Goal: Information Seeking & Learning: Find specific fact

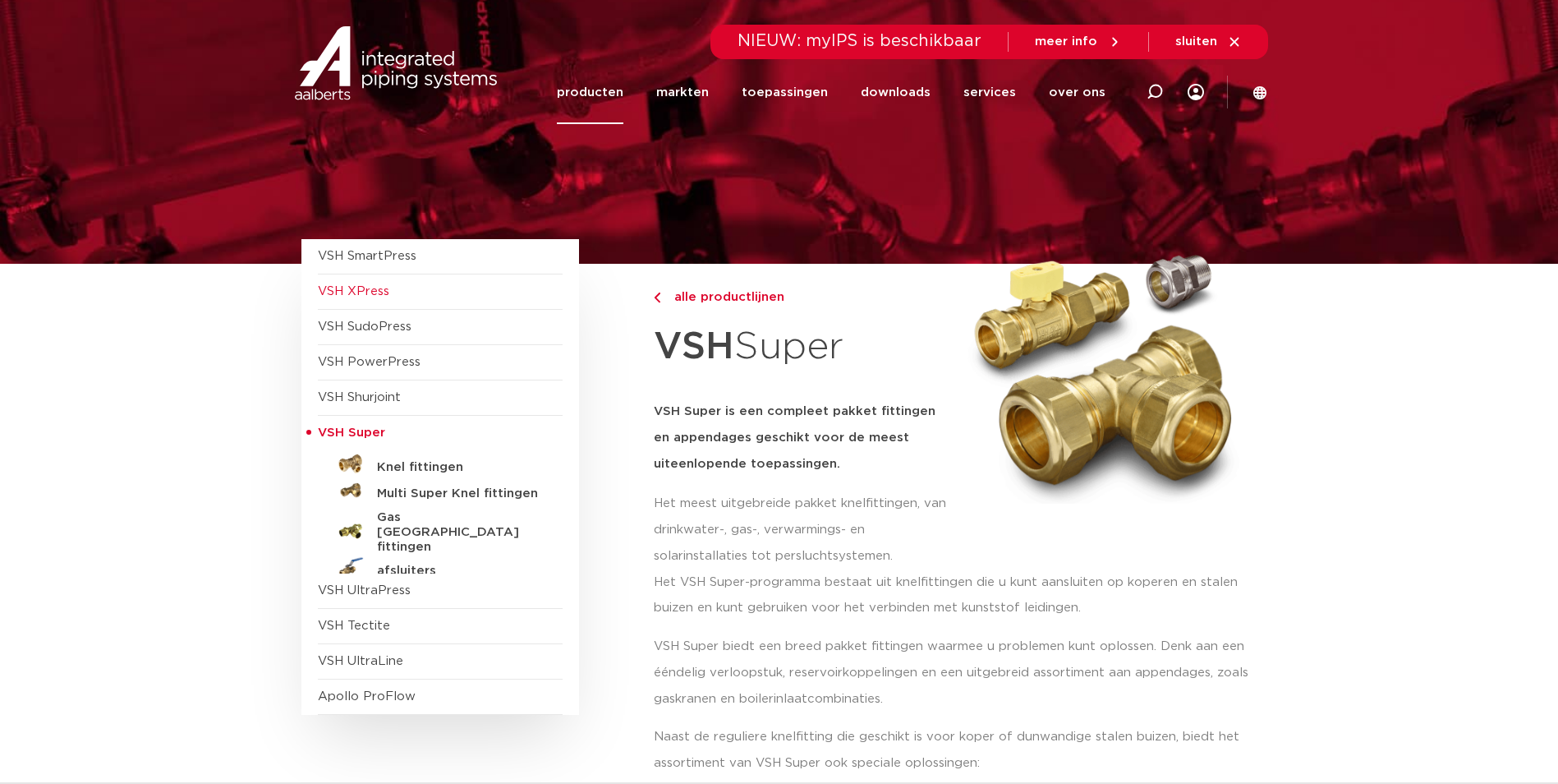
click at [380, 285] on span "VSH XPress" at bounding box center [354, 291] width 71 height 12
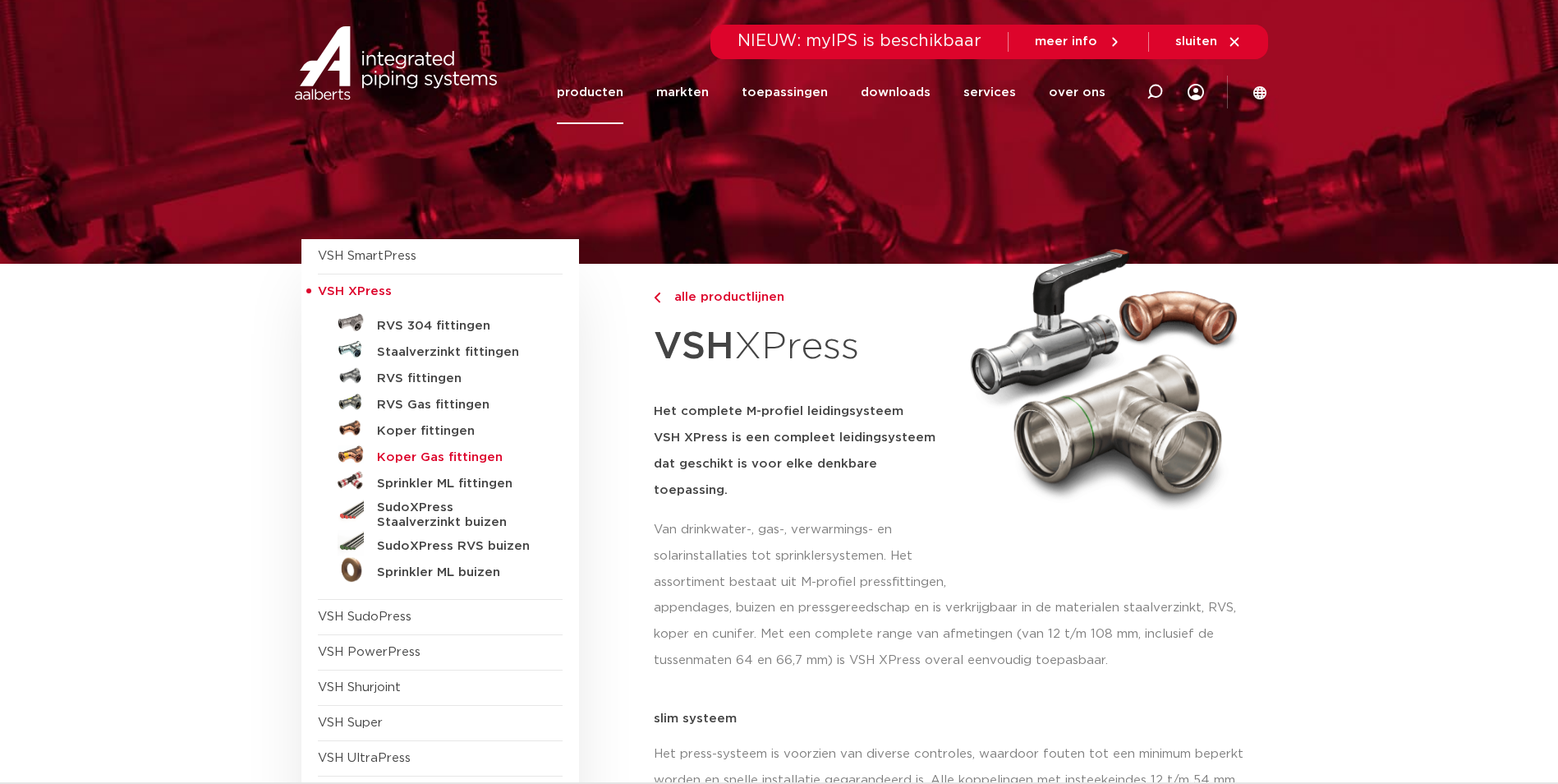
click at [468, 455] on h5 "Koper Gas fittingen" at bounding box center [458, 457] width 162 height 15
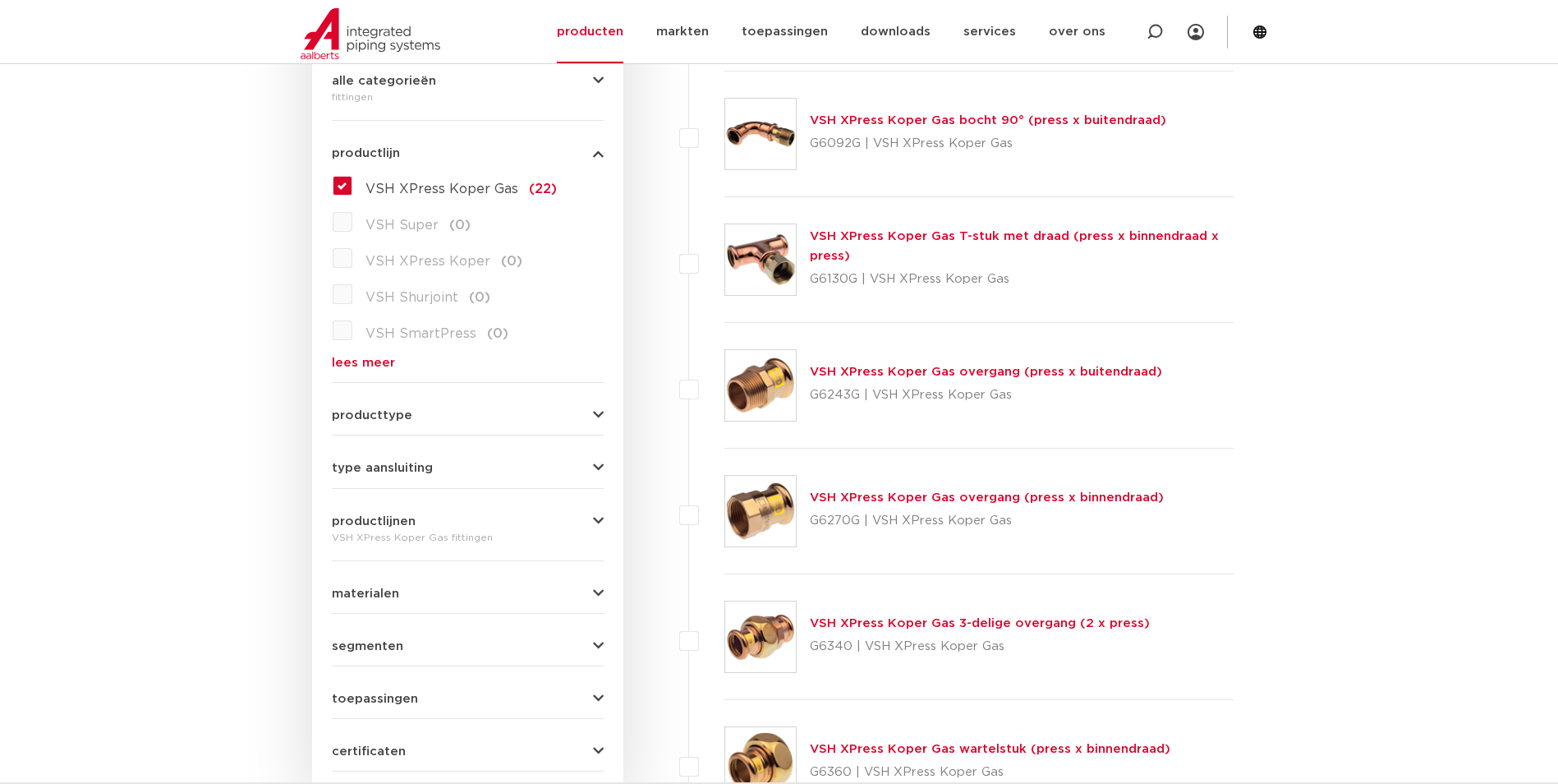
scroll to position [410, 0]
click at [867, 374] on link "VSH XPress Koper Gas overgang (press x buitendraad)" at bounding box center [986, 370] width 352 height 12
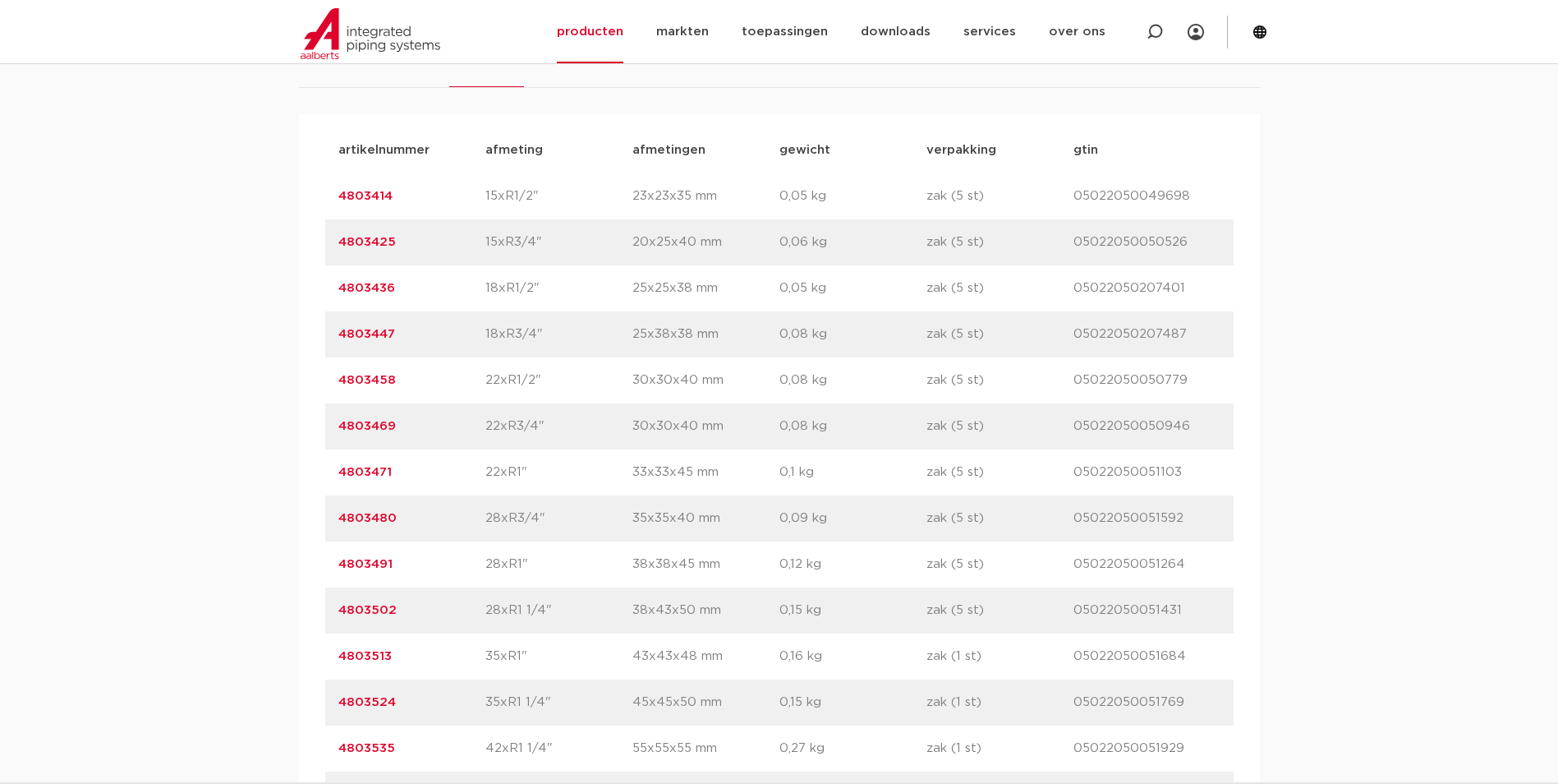
scroll to position [1314, 0]
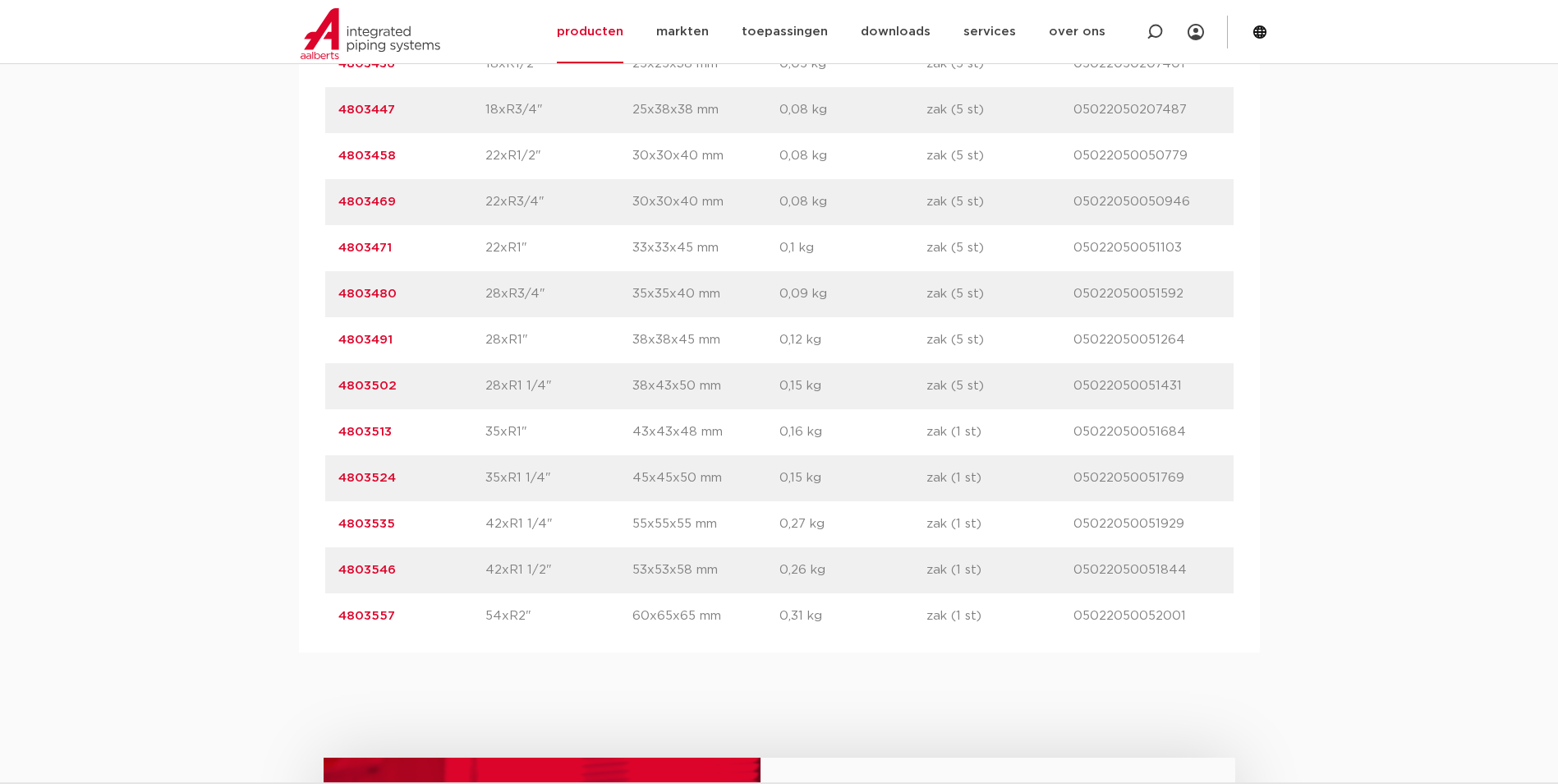
drag, startPoint x: 538, startPoint y: 613, endPoint x: 470, endPoint y: 631, distance: 70.3
click at [470, 631] on div "artikelnummer 4803557 afmeting 54xR2" [GEOGRAPHIC_DATA] 60x65x65 mm gewicht 0,3…" at bounding box center [779, 616] width 909 height 46
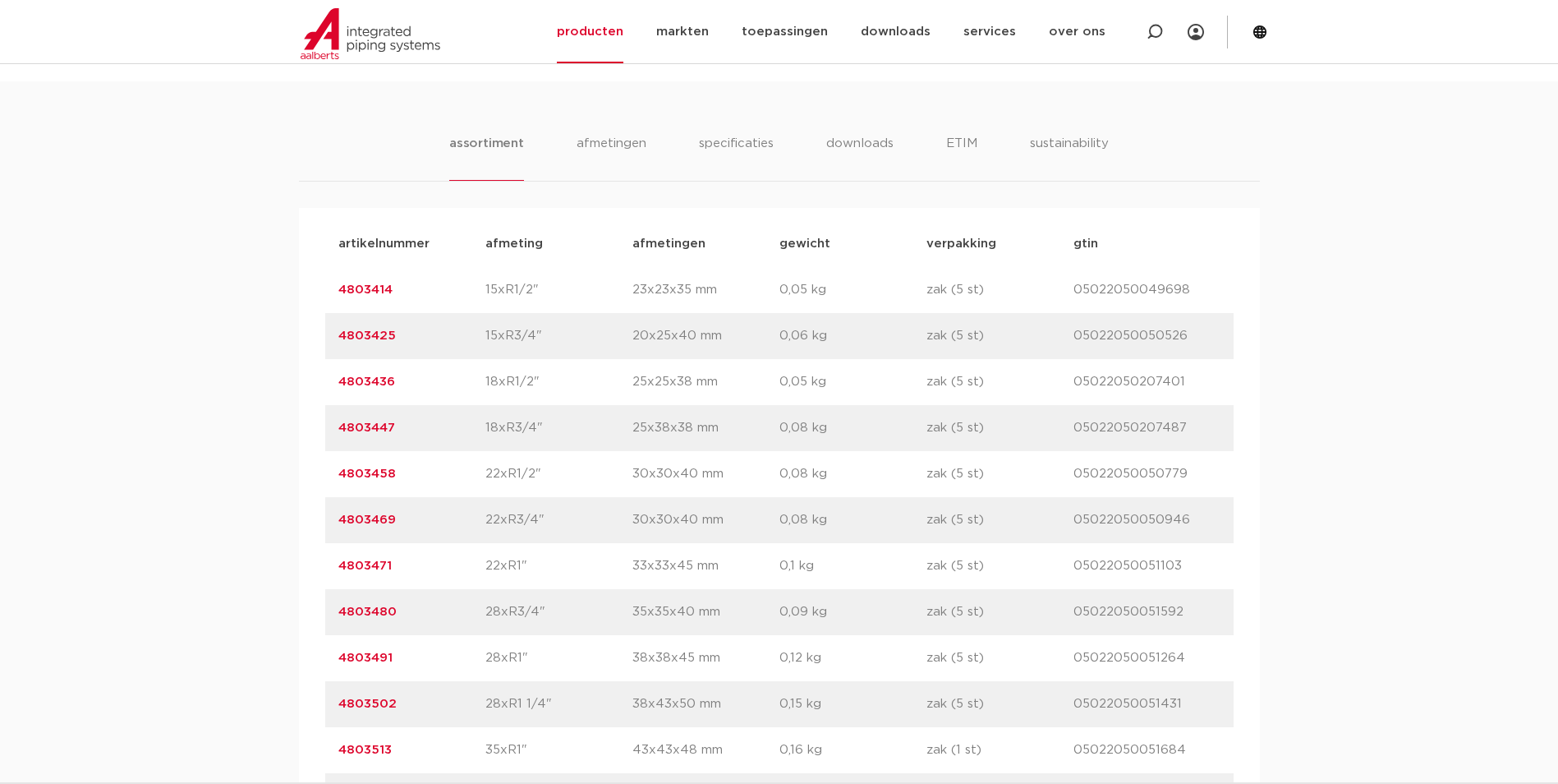
scroll to position [739, 0]
